Goal: Information Seeking & Learning: Learn about a topic

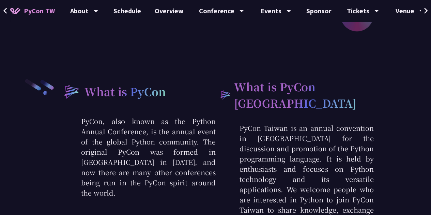
scroll to position [245, 0]
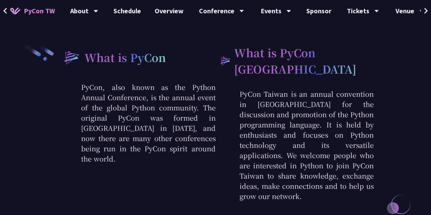
click at [36, 15] on span "PyCon TW" at bounding box center [39, 11] width 31 height 10
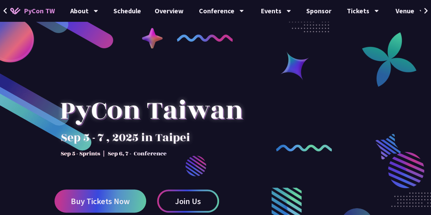
scroll to position [0, 0]
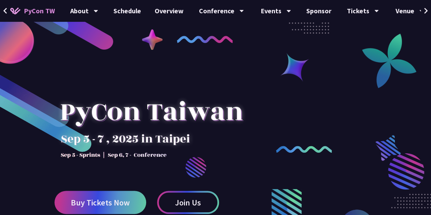
click at [123, 41] on div at bounding box center [215, 169] width 431 height 256
click at [174, 57] on div at bounding box center [215, 169] width 431 height 256
drag, startPoint x: 127, startPoint y: 0, endPoint x: 294, endPoint y: 108, distance: 198.7
click at [294, 108] on div at bounding box center [215, 169] width 431 height 256
drag, startPoint x: 57, startPoint y: 132, endPoint x: 280, endPoint y: 71, distance: 231.3
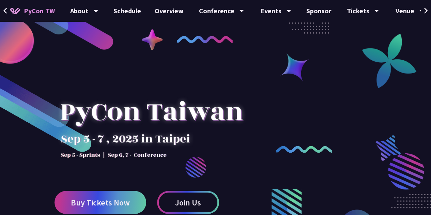
click at [280, 71] on div at bounding box center [215, 169] width 431 height 256
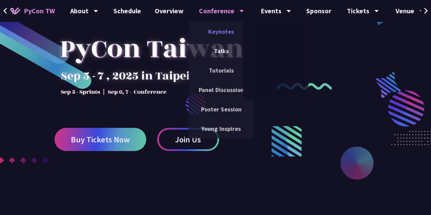
click at [220, 36] on link "Keynotes" at bounding box center [220, 32] width 65 height 16
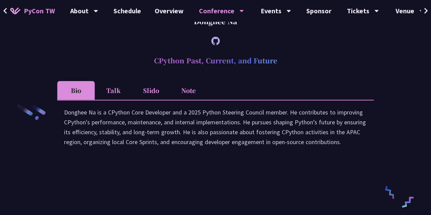
scroll to position [997, 0]
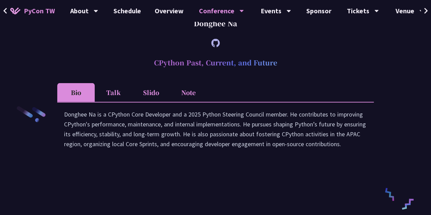
drag, startPoint x: 194, startPoint y: 45, endPoint x: 242, endPoint y: 44, distance: 47.7
click at [242, 34] on div "Donghee Na" at bounding box center [215, 23] width 317 height 20
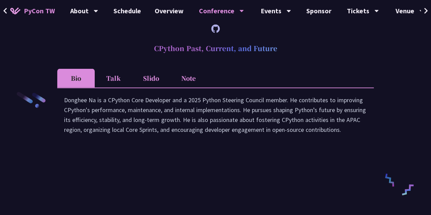
scroll to position [1010, 0]
click at [125, 88] on li "Talk" at bounding box center [113, 79] width 37 height 19
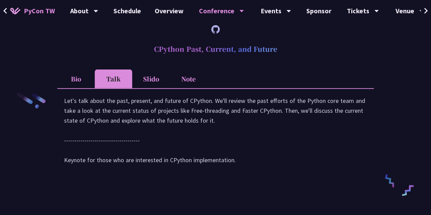
click at [148, 88] on li "Slido" at bounding box center [150, 79] width 37 height 19
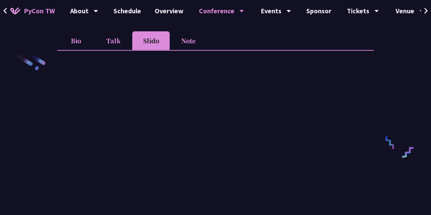
scroll to position [1023, 0]
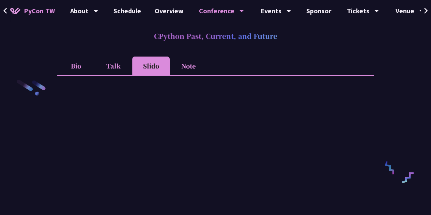
click at [113, 75] on li "Talk" at bounding box center [113, 66] width 37 height 19
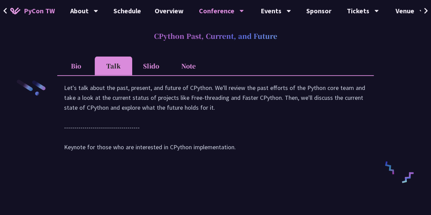
click at [162, 75] on li "Slido" at bounding box center [150, 66] width 37 height 19
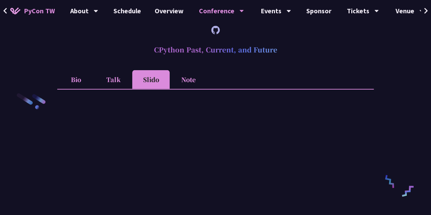
scroll to position [1012, 0]
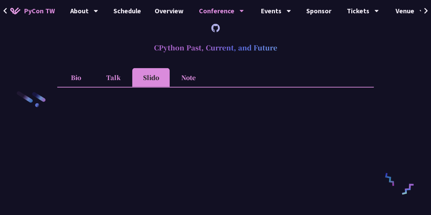
click at [113, 87] on li "Talk" at bounding box center [113, 77] width 37 height 19
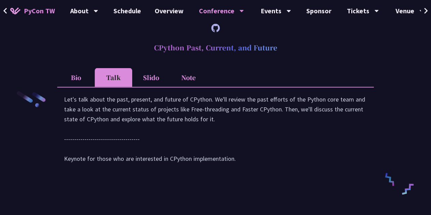
click at [78, 87] on li "Bio" at bounding box center [75, 77] width 37 height 19
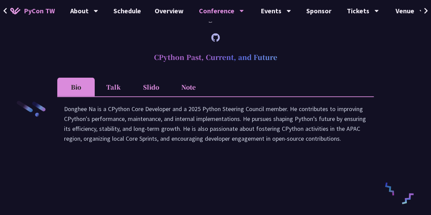
scroll to position [1004, 0]
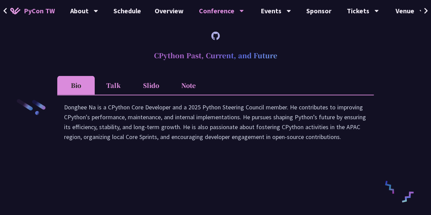
click at [112, 95] on li "Talk" at bounding box center [113, 85] width 37 height 19
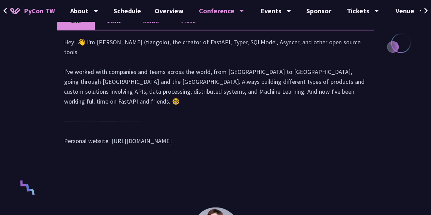
scroll to position [335, 0]
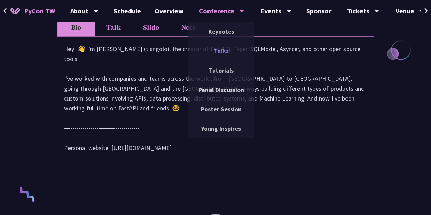
click at [218, 50] on link "Talks" at bounding box center [220, 51] width 65 height 16
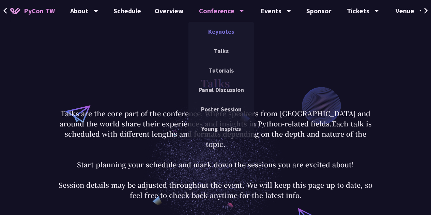
click at [210, 39] on link "Keynotes" at bounding box center [220, 32] width 65 height 16
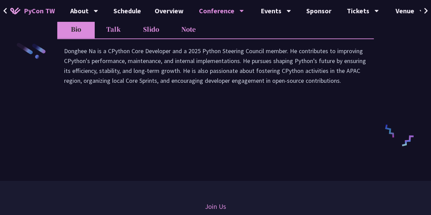
scroll to position [1029, 0]
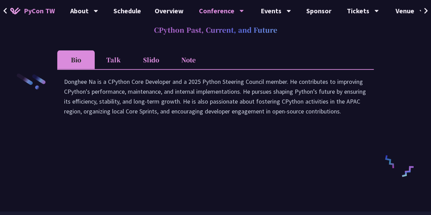
click at [189, 69] on li "Note" at bounding box center [188, 59] width 37 height 19
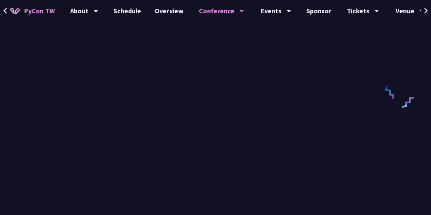
scroll to position [948, 0]
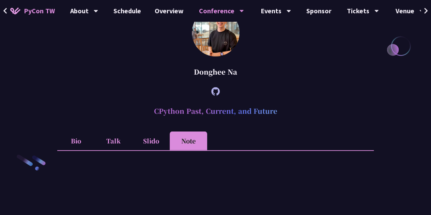
click at [155, 150] on li "Slido" at bounding box center [150, 141] width 37 height 19
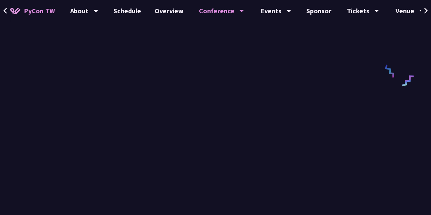
scroll to position [1139, 0]
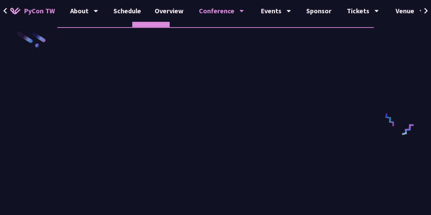
scroll to position [1085, 0]
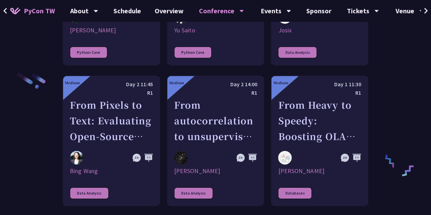
scroll to position [1057, 0]
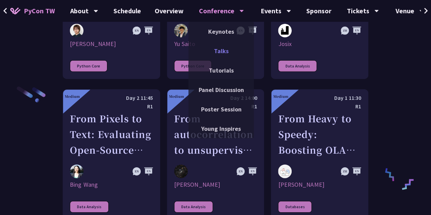
click at [219, 49] on link "Talks" at bounding box center [220, 51] width 65 height 16
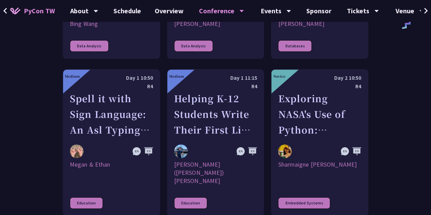
scroll to position [1201, 0]
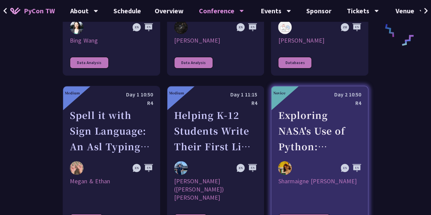
click at [309, 109] on div "Exploring NASA's Use of Python: Applications in Space Research and Data Analysis" at bounding box center [319, 130] width 83 height 47
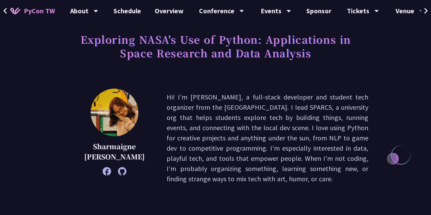
scroll to position [41, 0]
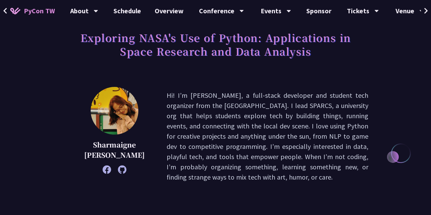
click at [209, 106] on p "Hi! I’m Sharmaigne, a full-stack developer and student tech organizer from the …" at bounding box center [268, 136] width 202 height 92
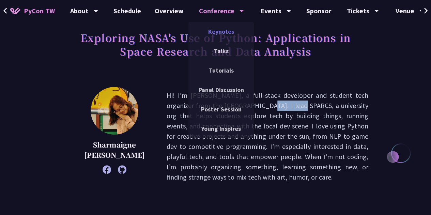
click at [215, 32] on link "Keynotes" at bounding box center [220, 32] width 65 height 16
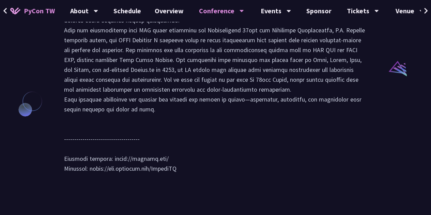
scroll to position [695, 0]
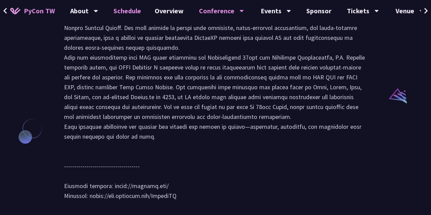
click at [134, 7] on link "Schedule" at bounding box center [127, 11] width 41 height 22
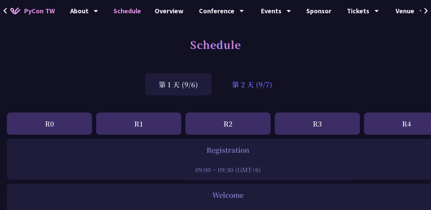
click at [250, 87] on div "第 2 天 (9/7)" at bounding box center [251, 84] width 67 height 22
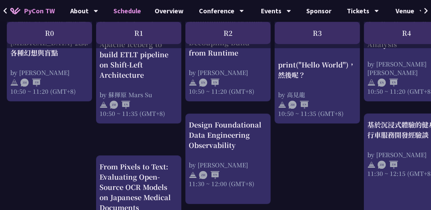
scroll to position [332, 0]
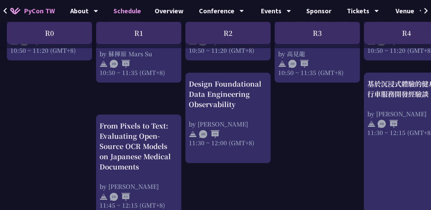
scroll to position [373, 0]
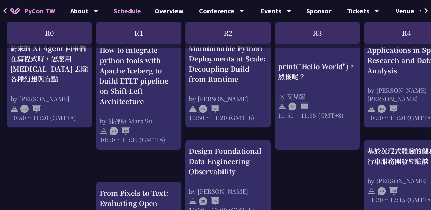
scroll to position [287, 0]
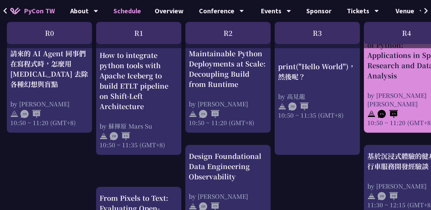
click at [389, 71] on div "Exploring NASA's Use of Python: Applications in Space Research and Data Analysis" at bounding box center [406, 55] width 78 height 51
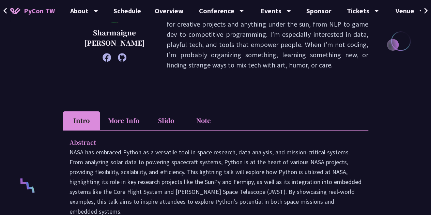
scroll to position [164, 0]
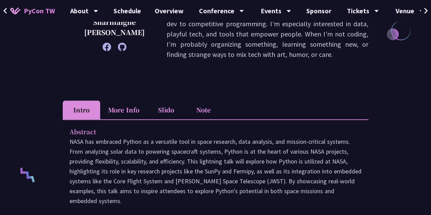
click at [159, 107] on li "Slido" at bounding box center [165, 110] width 37 height 19
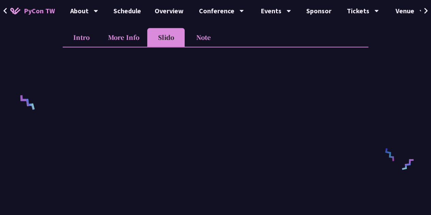
scroll to position [48, 0]
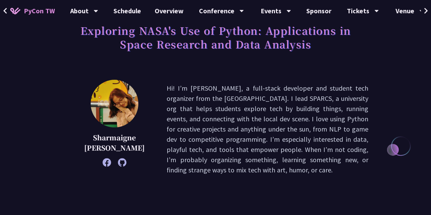
click at [123, 163] on icon at bounding box center [122, 162] width 9 height 9
click at [107, 159] on icon at bounding box center [107, 162] width 9 height 9
click at [121, 158] on icon at bounding box center [122, 162] width 9 height 9
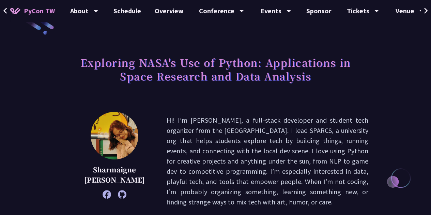
scroll to position [13, 0]
